Goal: Task Accomplishment & Management: Use online tool/utility

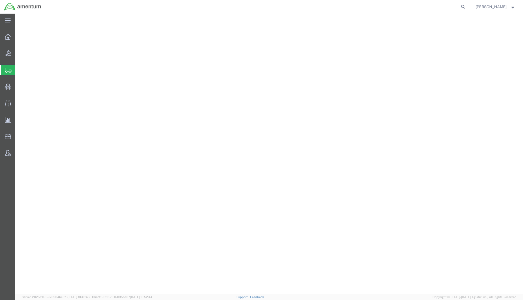
select select
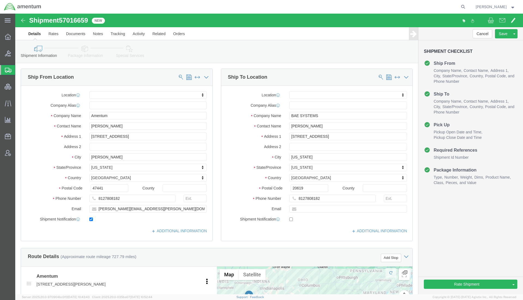
scroll to position [276, 0]
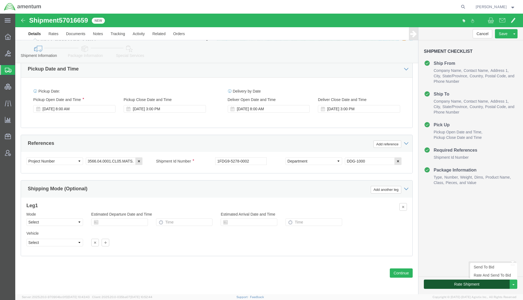
click button "Rate Shipment"
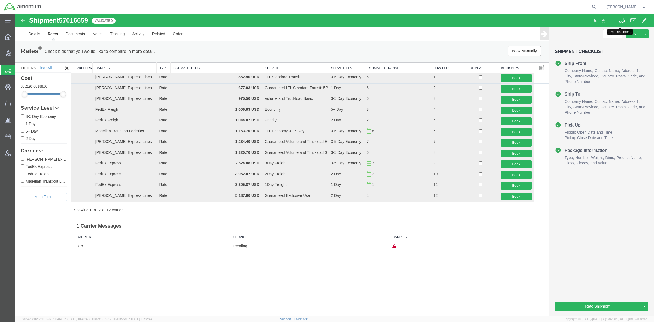
click at [523, 22] on span at bounding box center [621, 20] width 6 height 7
drag, startPoint x: 36, startPoint y: 72, endPoint x: 56, endPoint y: 78, distance: 21.0
click at [19, 72] on span "Shipments" at bounding box center [17, 70] width 4 height 11
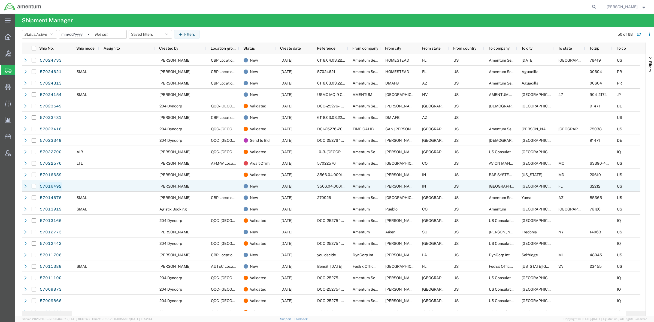
click at [57, 186] on link "57016492" at bounding box center [50, 186] width 22 height 9
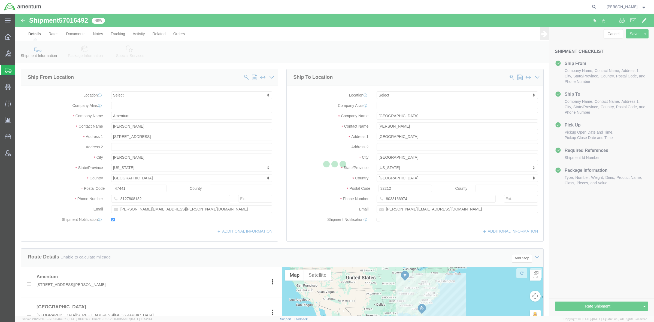
select select
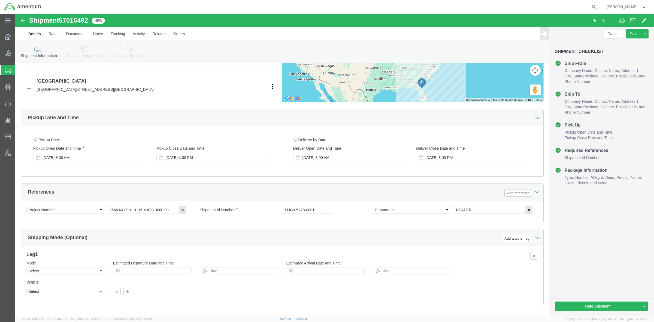
scroll to position [227, 0]
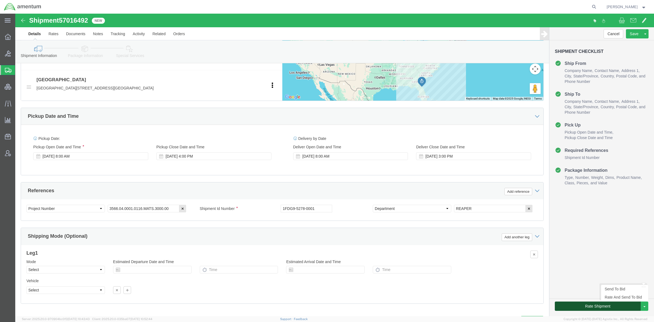
click button "Rate Shipment"
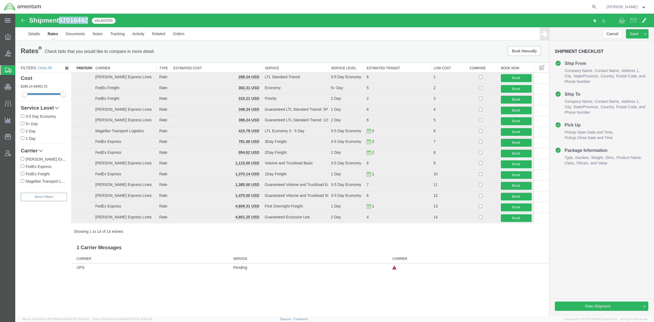
drag, startPoint x: 89, startPoint y: 21, endPoint x: 62, endPoint y: 22, distance: 27.3
click at [62, 22] on span "57016492" at bounding box center [73, 20] width 29 height 7
click at [450, 300] on div "Shipment 57016492 14 of 14 Validated Details Rates Documents Notes Tracking Act…" at bounding box center [334, 165] width 638 height 302
click at [451, 291] on div "Shipment 57016492 14 of 14 Validated Details Rates Documents Notes Tracking Act…" at bounding box center [334, 165] width 638 height 302
drag, startPoint x: 89, startPoint y: 20, endPoint x: 50, endPoint y: 20, distance: 39.2
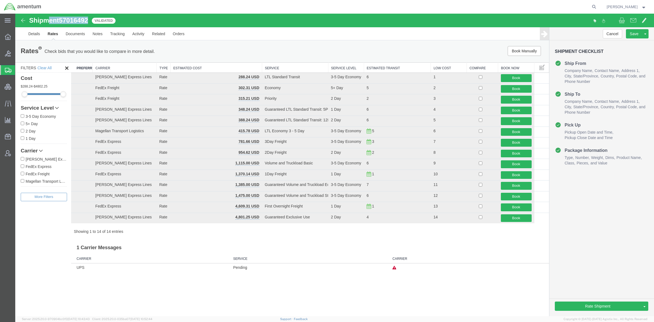
click at [50, 20] on h1 "Shipment 57016492" at bounding box center [58, 20] width 59 height 7
click at [523, 19] on span at bounding box center [621, 20] width 6 height 7
